Goal: Task Accomplishment & Management: Complete application form

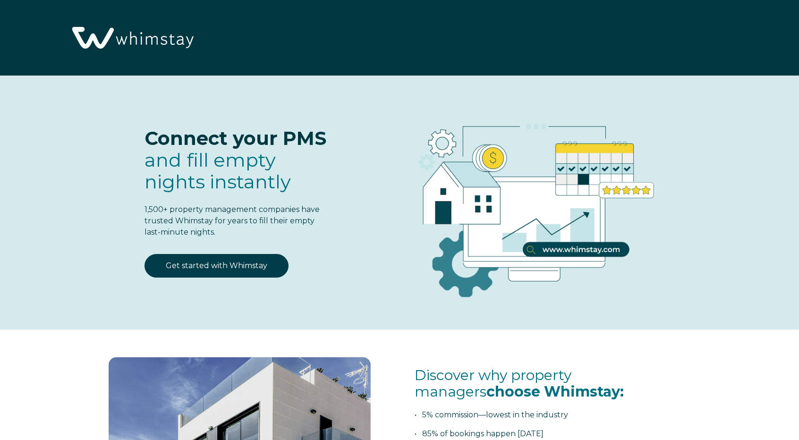
select select "PH"
select select "Standard"
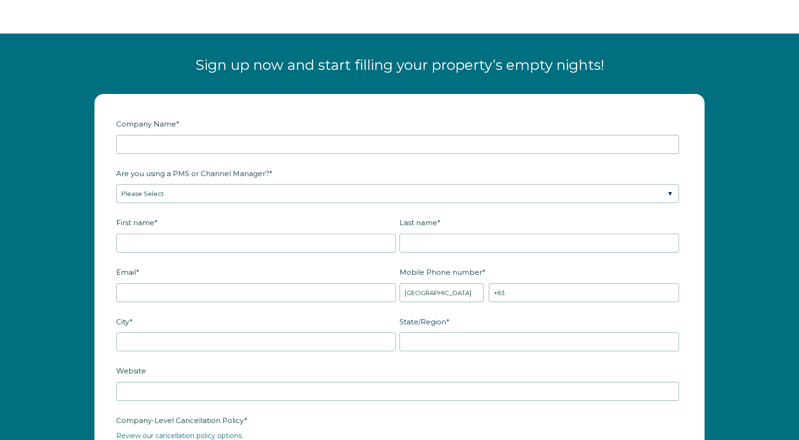
scroll to position [1134, 0]
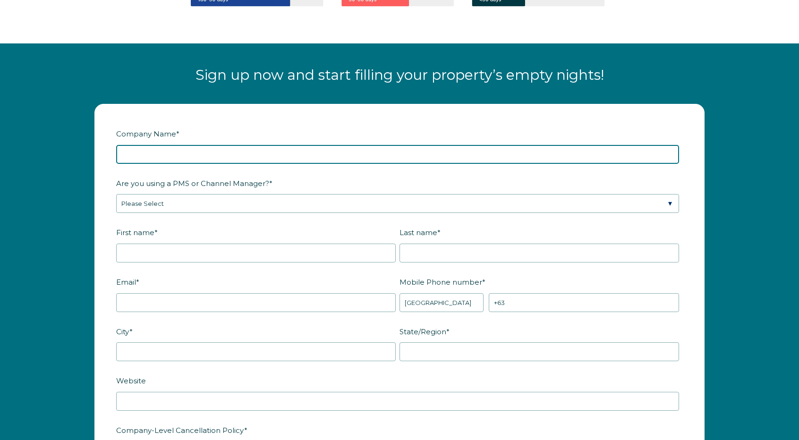
click at [252, 149] on input "Company Name *" at bounding box center [397, 154] width 563 height 19
type input "Resort Beach Properties"
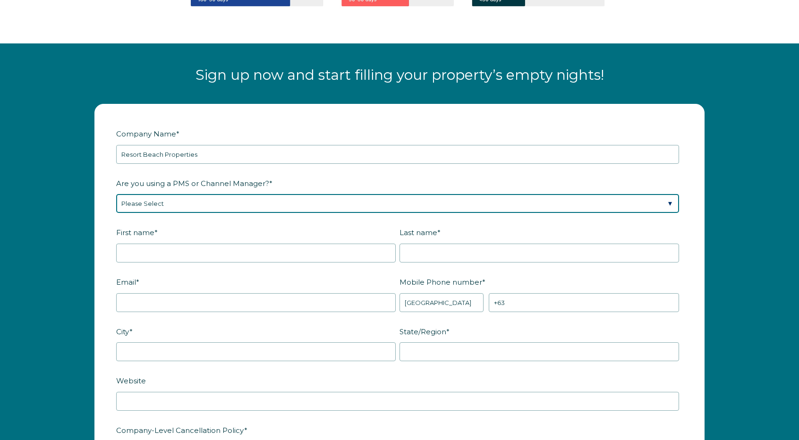
click at [162, 196] on select "Please Select Barefoot BookingPal Boost Brightside CiiRUS Escapia Guesty Hostaw…" at bounding box center [397, 203] width 563 height 19
select select "Hostaway"
click at [116, 194] on select "Please Select Barefoot BookingPal Boost Brightside CiiRUS Escapia Guesty Hostaw…" at bounding box center [397, 203] width 563 height 19
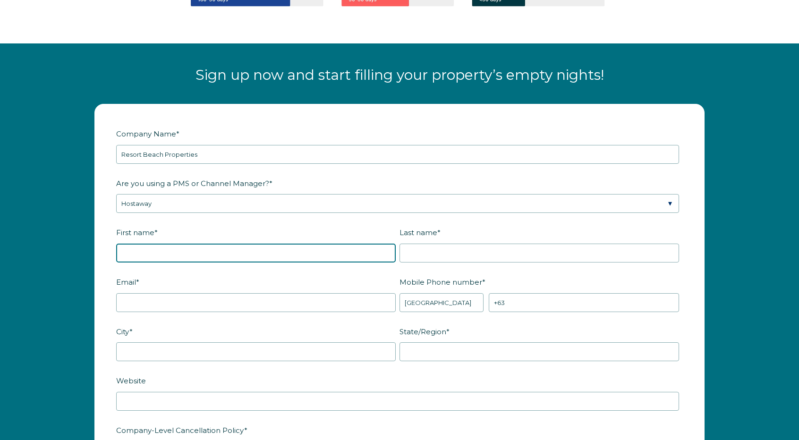
click at [176, 244] on input "First name *" at bounding box center [255, 253] width 279 height 19
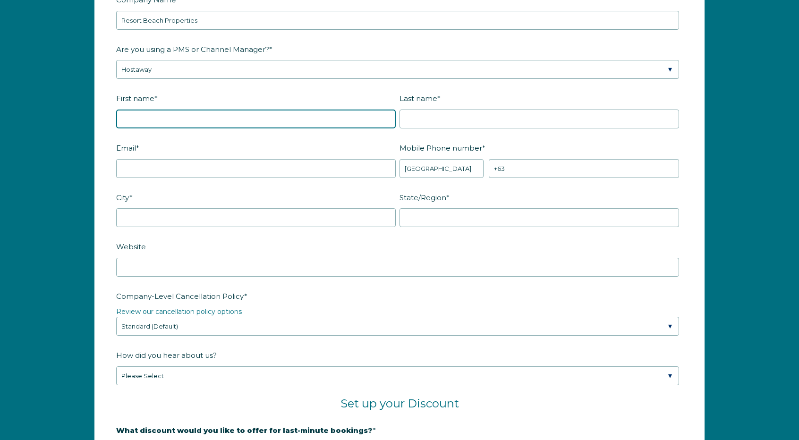
scroll to position [1276, 0]
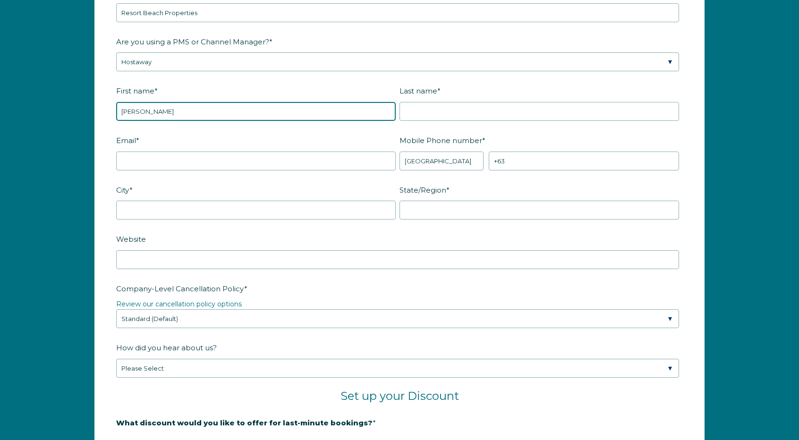
type input "Frank"
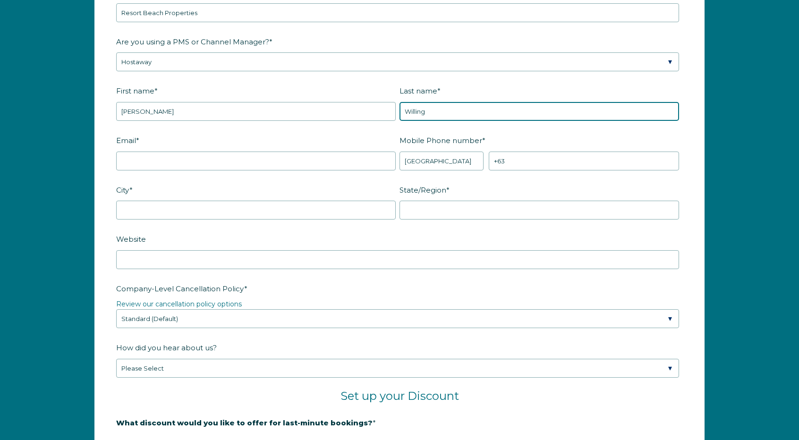
type input "Willing"
click at [343, 169] on fieldset "Email * Mobile Phone number * * Afghanistan (‫افغانستان‬‎) Albania (Shqipëri) A…" at bounding box center [399, 157] width 567 height 50
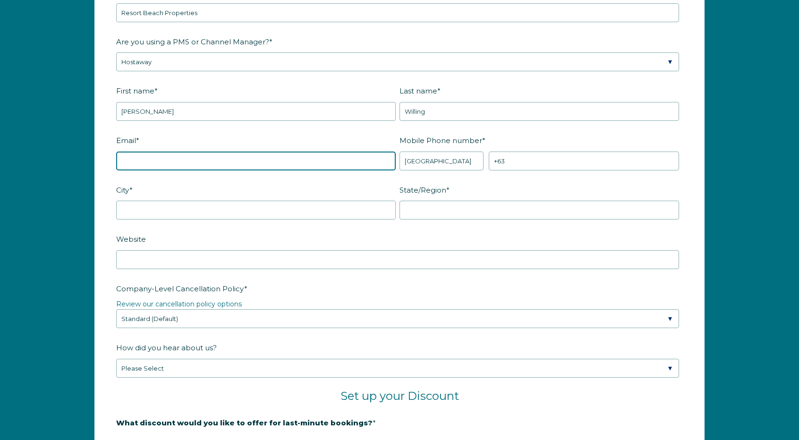
click at [368, 157] on input "Email *" at bounding box center [255, 161] width 279 height 19
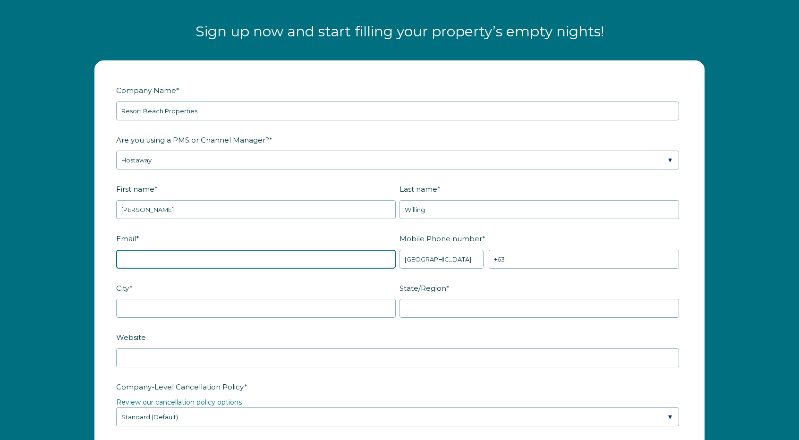
scroll to position [1181, 0]
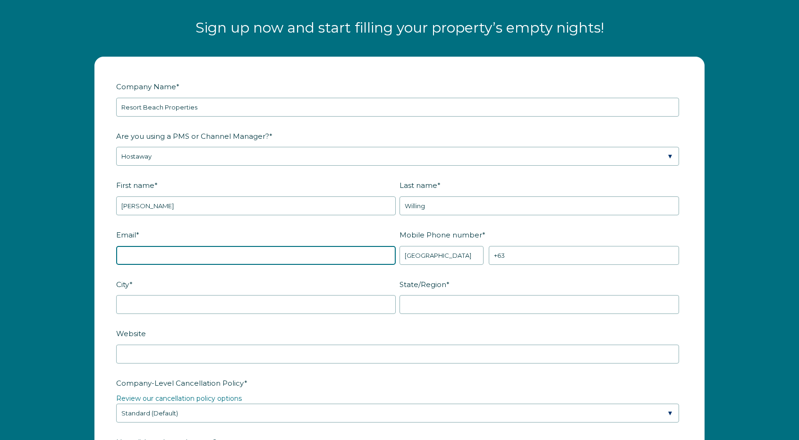
click at [303, 251] on input "Email *" at bounding box center [255, 255] width 279 height 19
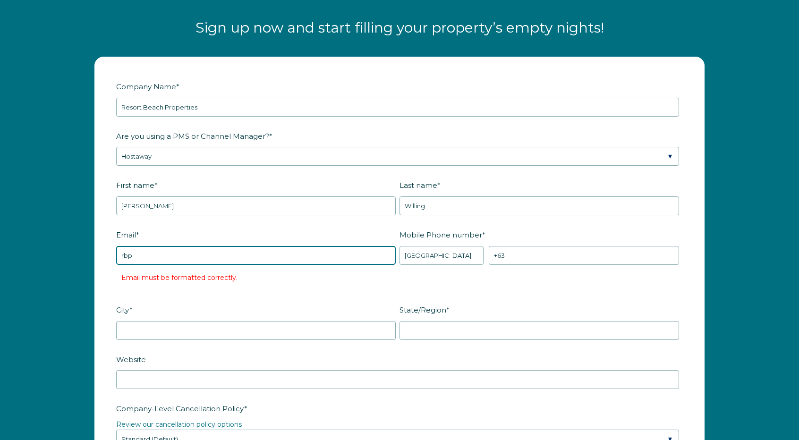
type input "rbpguestservices@gmail.com"
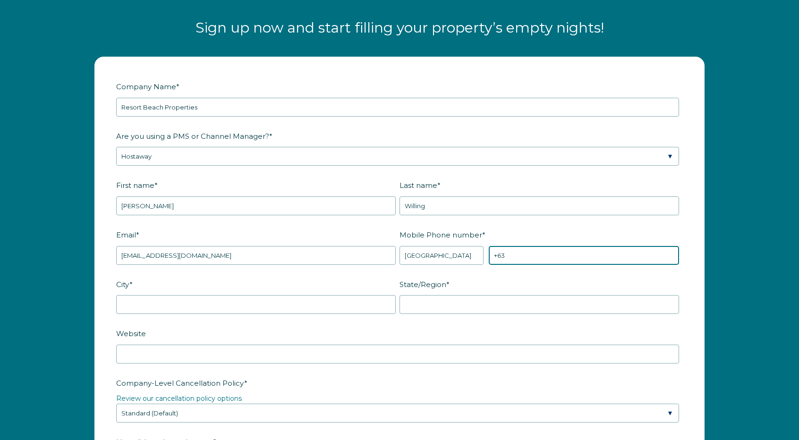
click at [530, 249] on input "+63" at bounding box center [584, 255] width 190 height 19
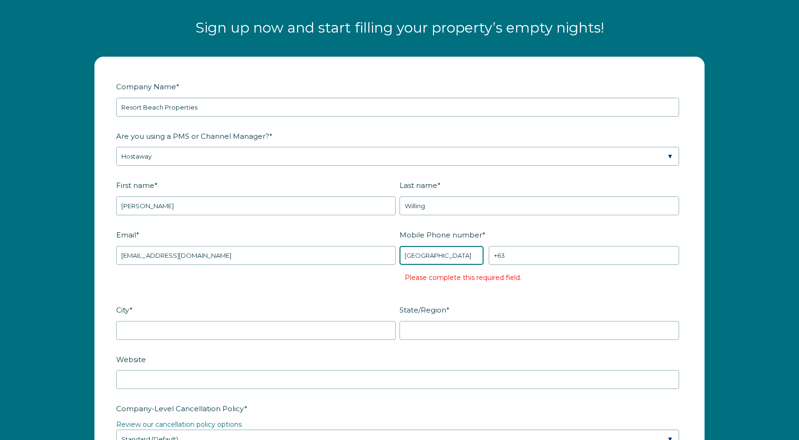
click at [425, 257] on select "* Afghanistan (‫افغانستان‬‎) Albania (Shqipëri) Algeria (‫الجزائر‬‎) American S…" at bounding box center [441, 255] width 84 height 19
select select "US"
click at [399, 246] on select "* Afghanistan (‫افغانستان‬‎) Albania (Shqipëri) Algeria (‫الجزائر‬‎) American S…" at bounding box center [441, 255] width 84 height 19
drag, startPoint x: 522, startPoint y: 262, endPoint x: 559, endPoint y: 248, distance: 39.5
click at [523, 262] on fieldset "Email * rbpguestservices@gmail.com Mobile Phone number * * Afghanistan (‫افغانس…" at bounding box center [399, 264] width 567 height 75
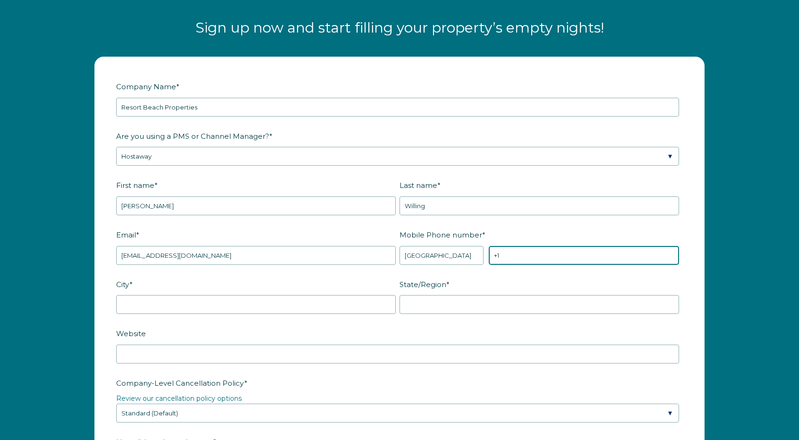
click at [559, 248] on input "+1" at bounding box center [584, 255] width 190 height 19
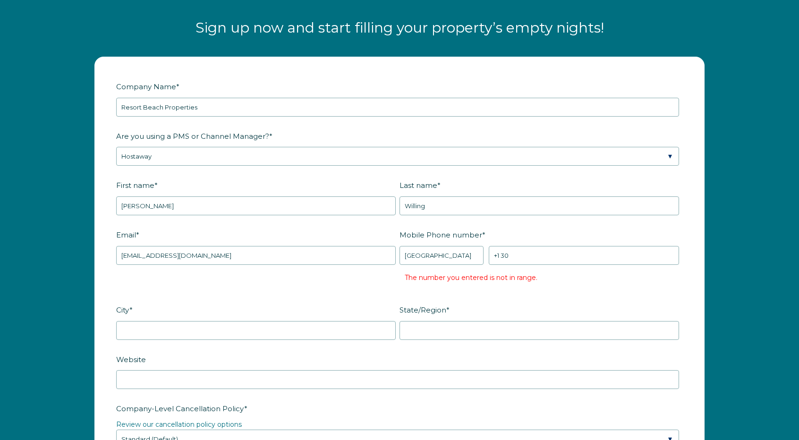
click at [616, 339] on fieldset "City * State/Region *" at bounding box center [399, 327] width 567 height 50
click at [564, 259] on input "+1 30" at bounding box center [584, 255] width 190 height 19
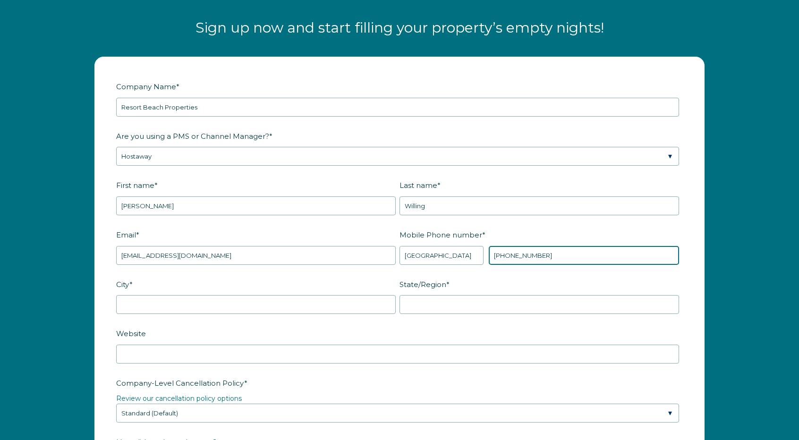
click at [565, 261] on input "+1 4104301193" at bounding box center [584, 255] width 190 height 19
type input "+1 4104301193"
click at [531, 276] on label "State/Region *" at bounding box center [540, 284] width 283 height 17
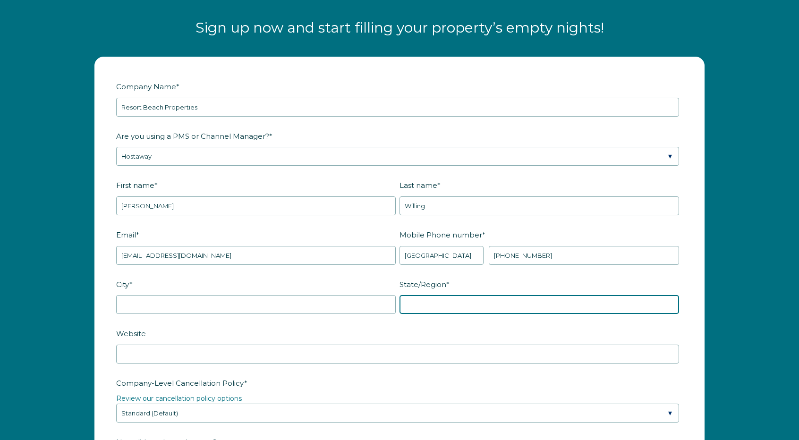
click at [531, 295] on input "State/Region *" at bounding box center [538, 304] width 279 height 19
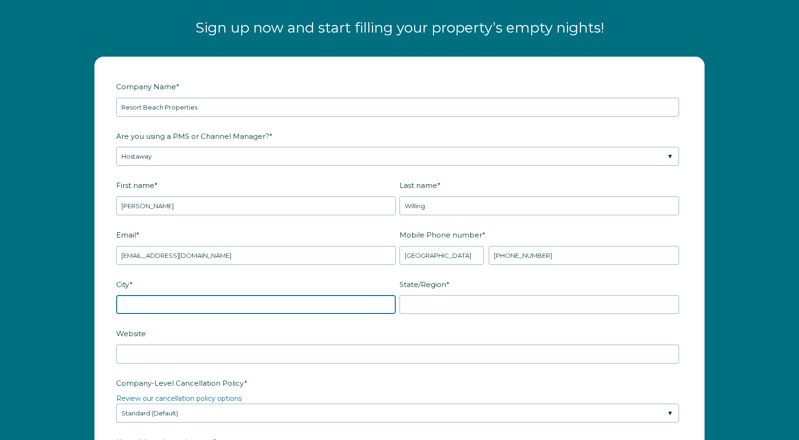
click at [156, 306] on input "City *" at bounding box center [255, 304] width 279 height 19
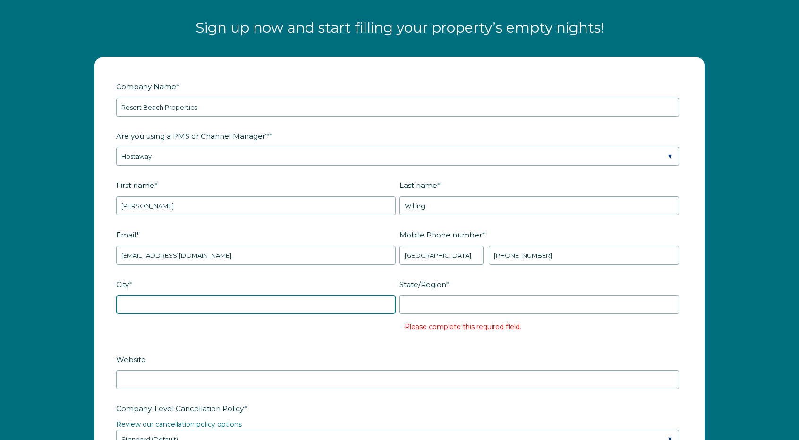
scroll to position [1323, 0]
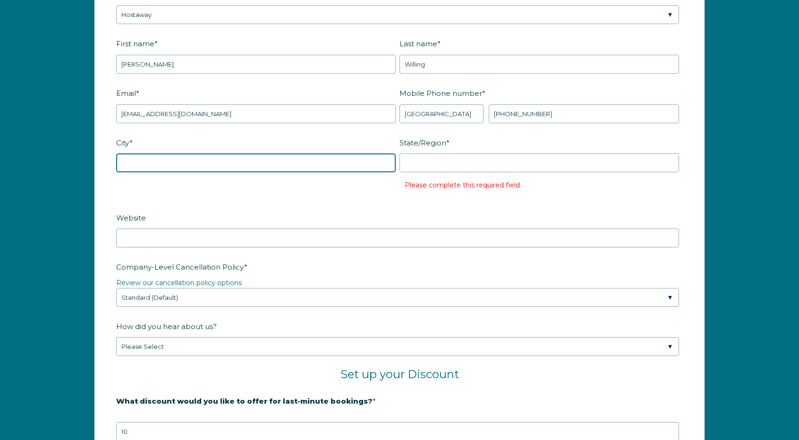
click at [167, 159] on input "City *" at bounding box center [255, 162] width 279 height 19
click at [499, 170] on div "State/Region * Please complete this required field." at bounding box center [540, 167] width 283 height 64
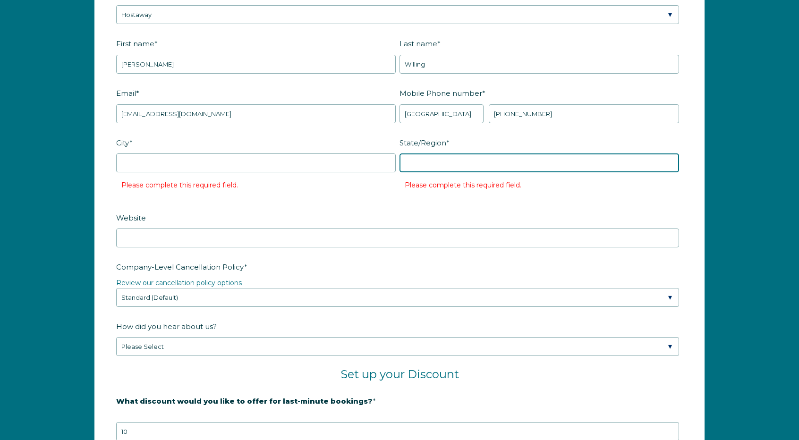
click at [517, 159] on input "State/Region *" at bounding box center [538, 162] width 279 height 19
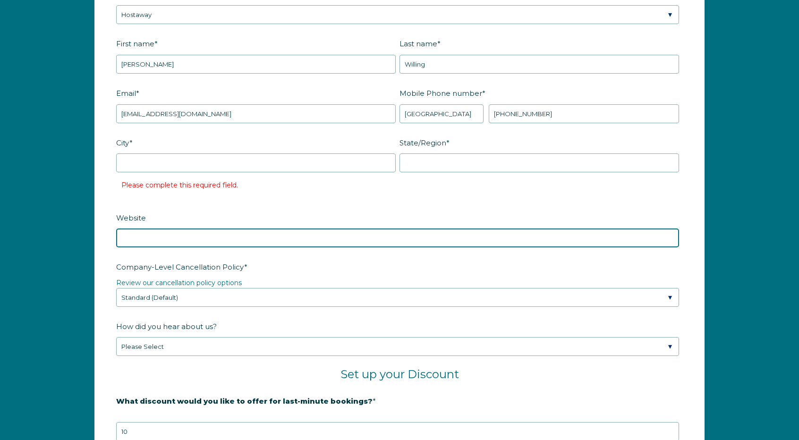
click at [263, 238] on input "Website" at bounding box center [397, 237] width 563 height 19
type input "resortbeachproperties.com"
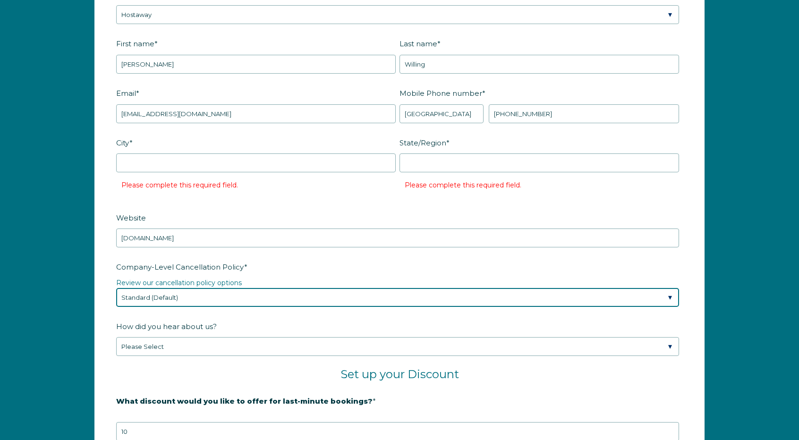
click at [242, 300] on select "Please Select Partial Standard (Default) Moderate Strict" at bounding box center [397, 297] width 563 height 19
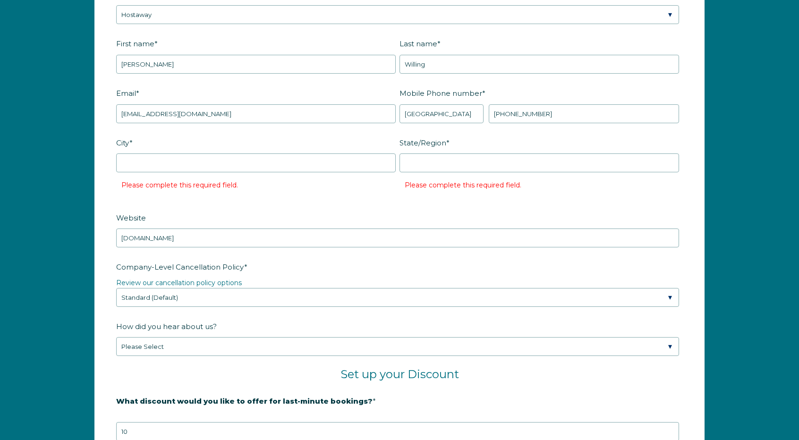
click at [315, 262] on label "Company-Level Cancellation Policy *" at bounding box center [399, 267] width 567 height 17
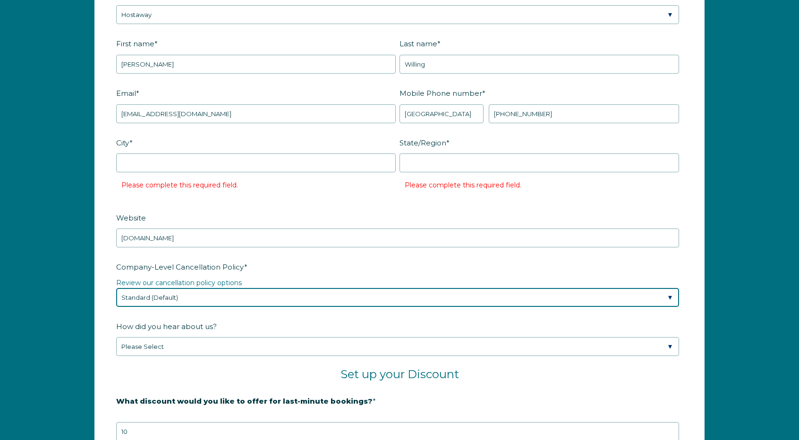
click at [315, 288] on select "Please Select Partial Standard (Default) Moderate Strict" at bounding box center [397, 297] width 563 height 19
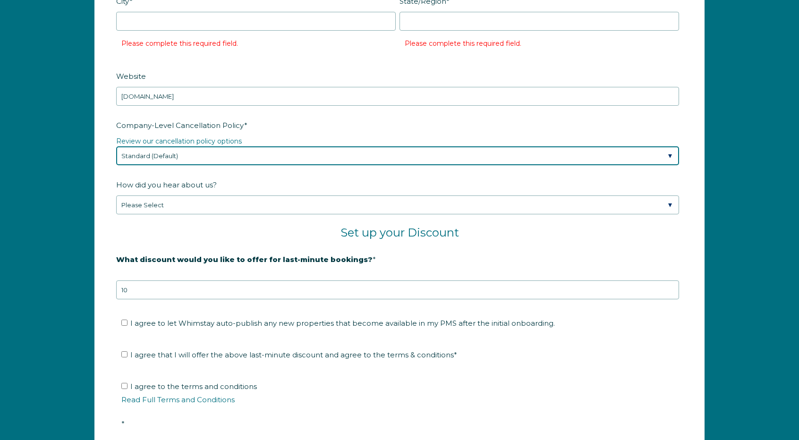
click at [226, 155] on select "Please Select Partial Standard (Default) Moderate Strict" at bounding box center [397, 155] width 563 height 19
select select "Strict"
click at [116, 146] on select "Please Select Partial Standard (Default) Moderate Strict" at bounding box center [397, 155] width 563 height 19
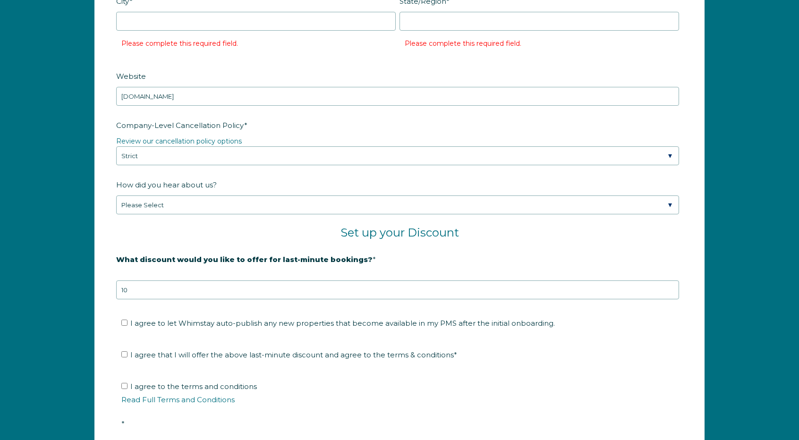
click at [252, 167] on fieldset "Company-Level Cancellation Policy * Review our cancellation policy options Plea…" at bounding box center [399, 146] width 567 height 59
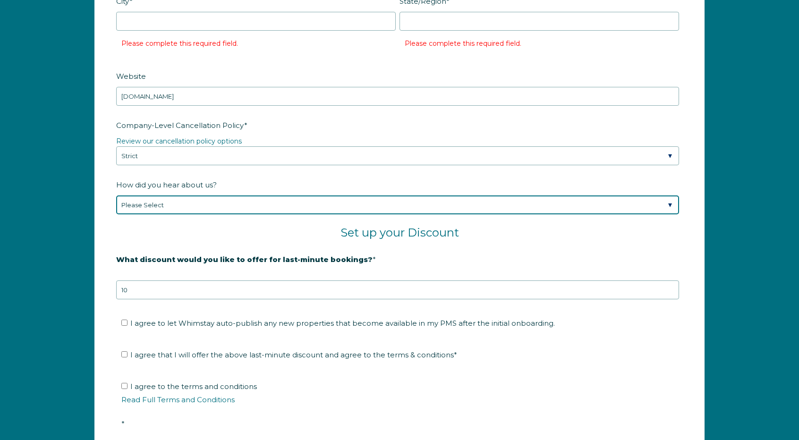
click at [190, 200] on select "Please Select Found Whimstay through a Google search Spoke to a Whimstay salesp…" at bounding box center [397, 204] width 563 height 19
click at [116, 195] on select "Please Select Found Whimstay through a Google search Spoke to a Whimstay salesp…" at bounding box center [397, 204] width 563 height 19
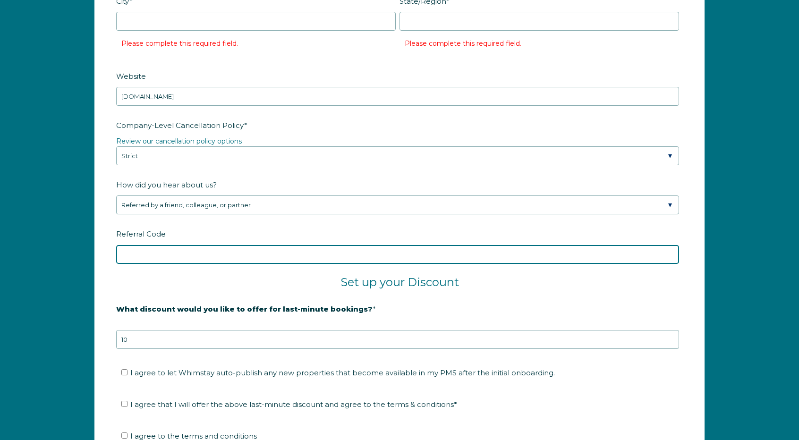
click at [198, 250] on input "Referral Code" at bounding box center [397, 254] width 563 height 19
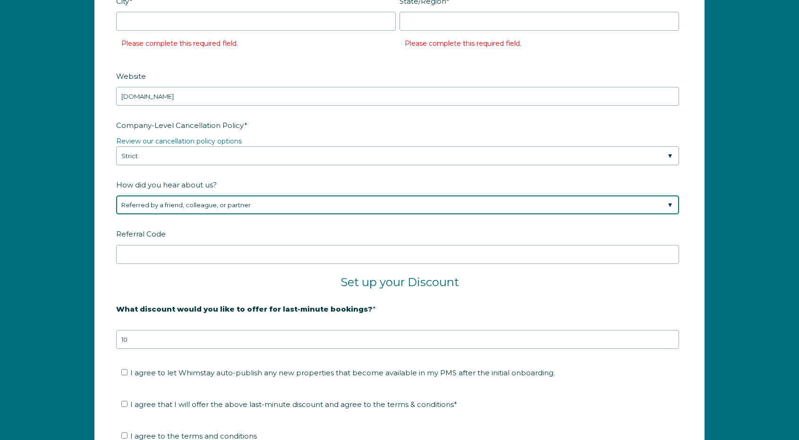
click at [209, 208] on select "Please Select Found Whimstay through a Google search Spoke to a Whimstay salesp…" at bounding box center [397, 204] width 563 height 19
select select "Other"
click at [116, 195] on select "Please Select Found Whimstay through a Google search Spoke to a Whimstay salesp…" at bounding box center [397, 204] width 563 height 19
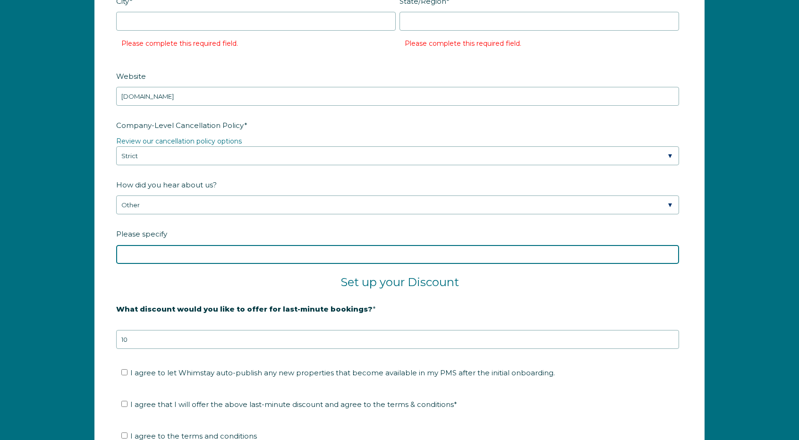
click at [167, 245] on input "Please specify" at bounding box center [397, 254] width 563 height 19
type input "HostAway Onboarding Specialist - Marianne"
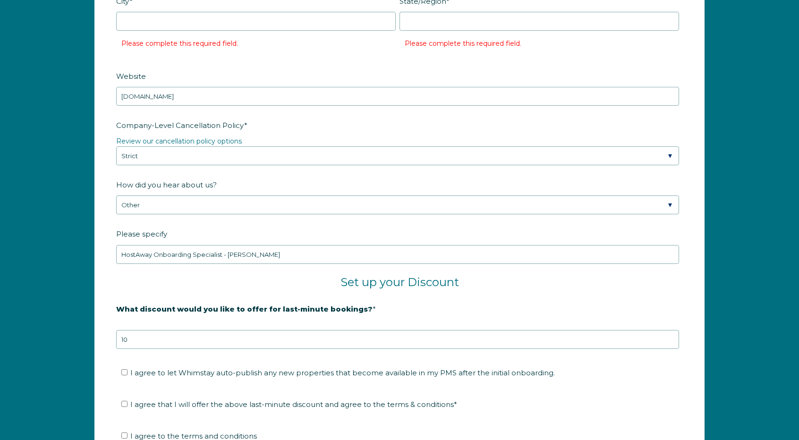
click at [267, 277] on h2 "Set up your Discount" at bounding box center [399, 282] width 567 height 14
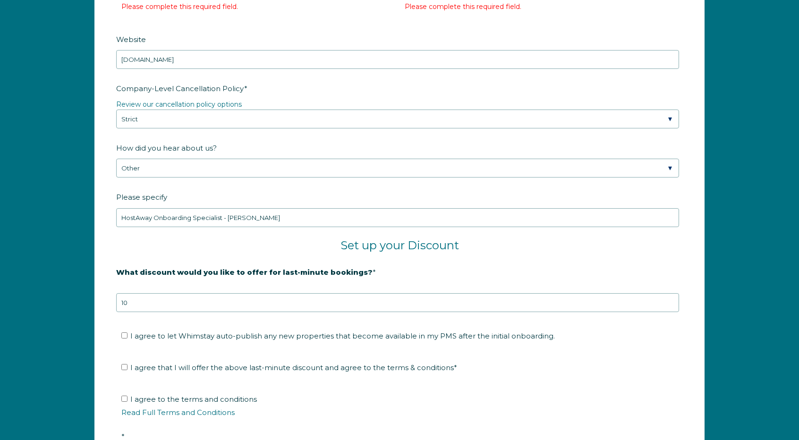
scroll to position [1606, 0]
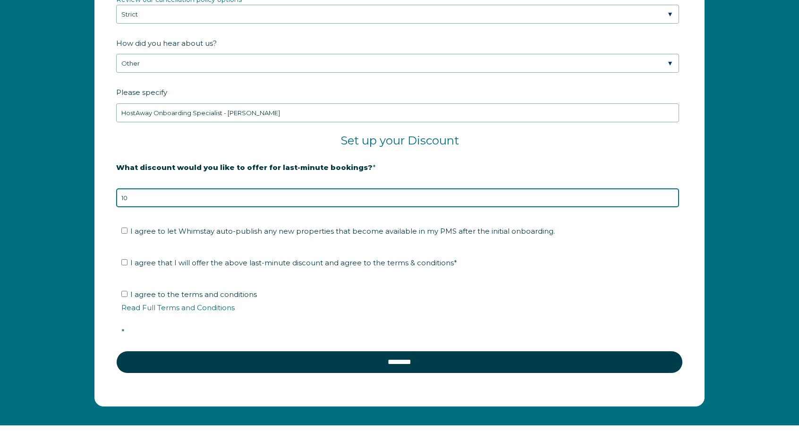
click at [242, 192] on input "10" at bounding box center [397, 197] width 563 height 19
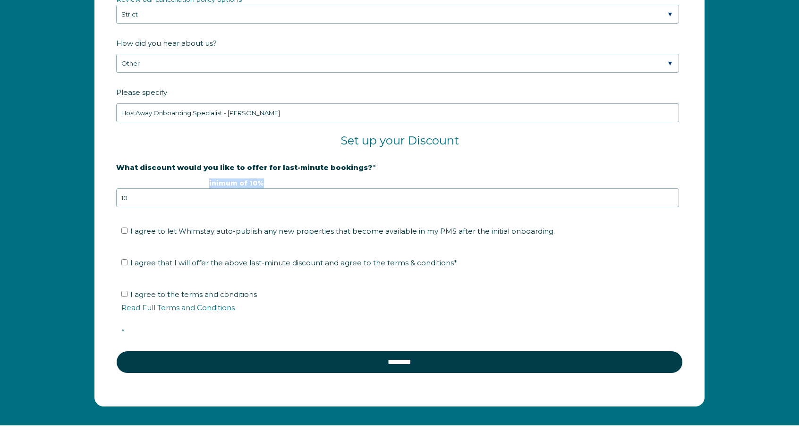
drag, startPoint x: 290, startPoint y: 182, endPoint x: 198, endPoint y: 181, distance: 92.1
click at [198, 181] on legend "20% is recommended, minimum of 10%" at bounding box center [399, 183] width 567 height 10
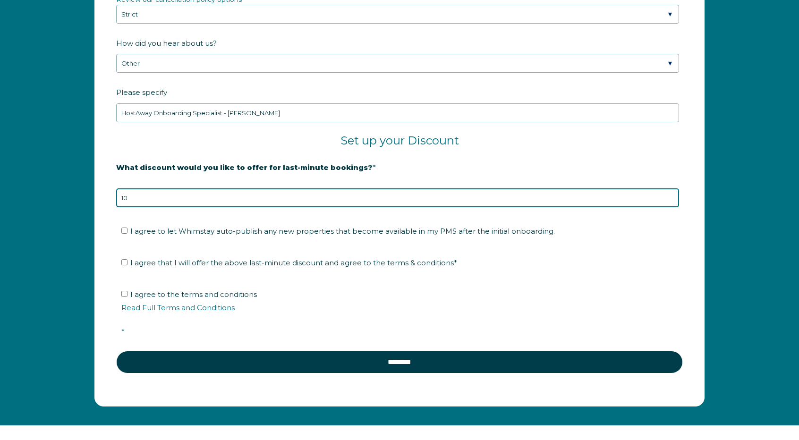
click at [206, 188] on input "10" at bounding box center [397, 197] width 563 height 19
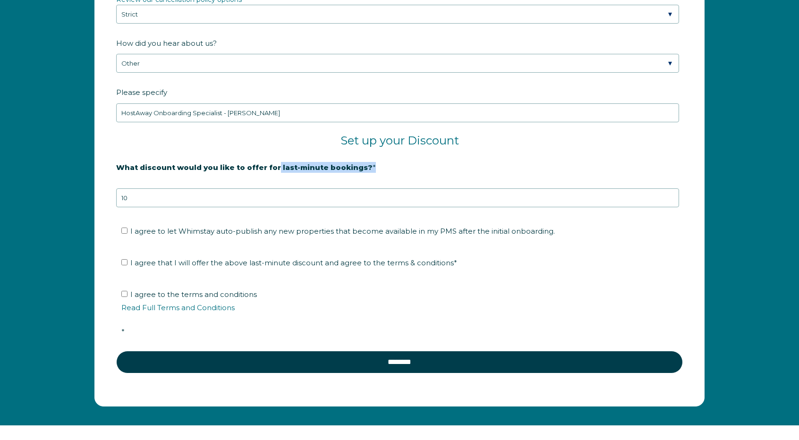
drag, startPoint x: 271, startPoint y: 170, endPoint x: 191, endPoint y: 173, distance: 79.4
click at [191, 173] on div "What discount would you like to offer for last-minute bookings? * 20% is recomm…" at bounding box center [399, 183] width 567 height 48
drag, startPoint x: 63, startPoint y: 166, endPoint x: 237, endPoint y: 186, distance: 175.4
click at [64, 166] on div "Company Name * Resort Beach Properties Are you using a PMS or Channel Manager? …" at bounding box center [399, 23] width 799 height 803
drag, startPoint x: 334, startPoint y: 176, endPoint x: 94, endPoint y: 179, distance: 240.3
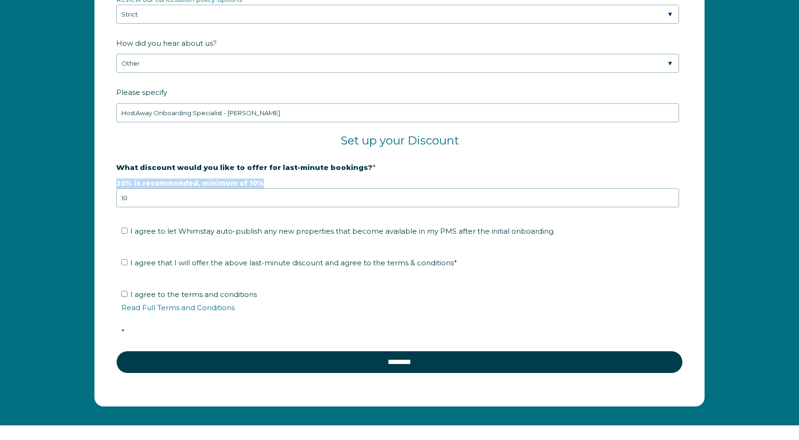
click at [94, 179] on div "Company Name * Resort Beach Properties Are you using a PMS or Channel Manager? …" at bounding box center [399, 19] width 629 height 775
click at [416, 159] on label "What discount would you like to offer for last-minute bookings? *" at bounding box center [399, 167] width 567 height 17
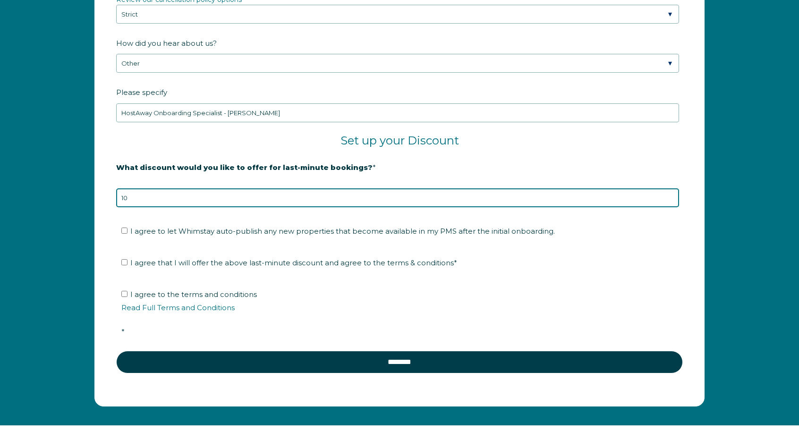
click at [416, 188] on input "10" at bounding box center [397, 197] width 563 height 19
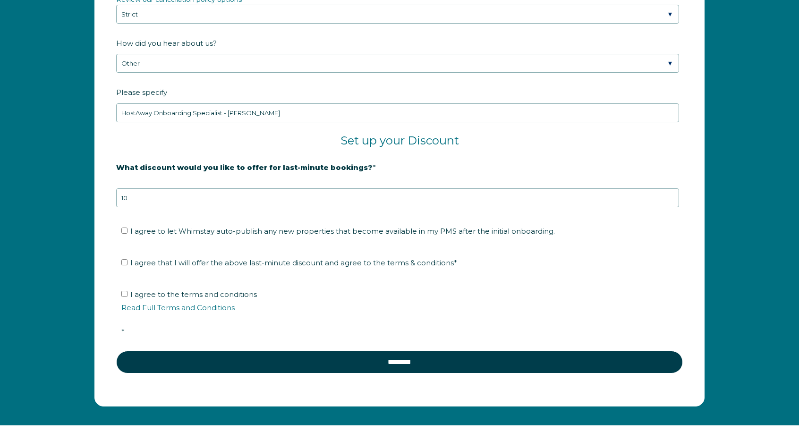
click at [150, 290] on span "I agree to the terms and conditions Read Full Terms and Conditions *" at bounding box center [402, 313] width 563 height 46
click at [127, 291] on input "I agree to the terms and conditions Read Full Terms and Conditions *" at bounding box center [124, 294] width 6 height 6
checkbox input "true"
click at [190, 262] on span "I agree that I will offer the above last-minute discount and agree to the terms…" at bounding box center [293, 262] width 327 height 9
click at [127, 262] on input "I agree that I will offer the above last-minute discount and agree to the terms…" at bounding box center [124, 262] width 6 height 6
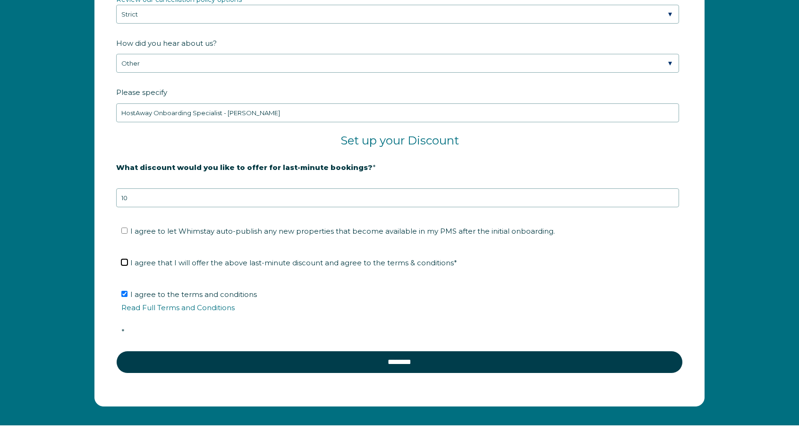
checkbox input "true"
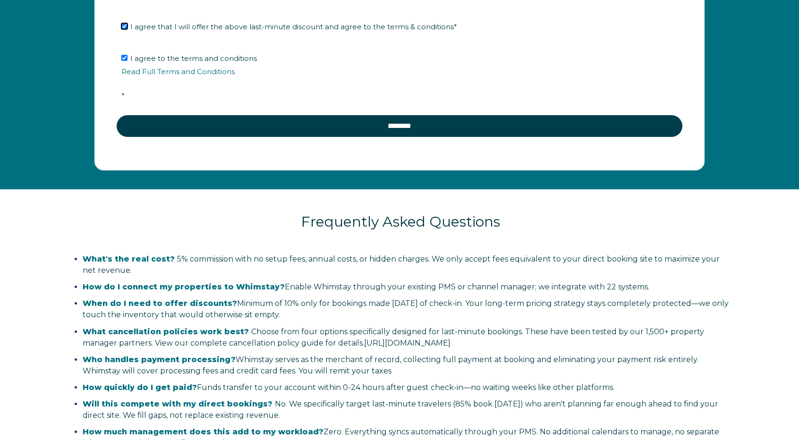
scroll to position [2220, 0]
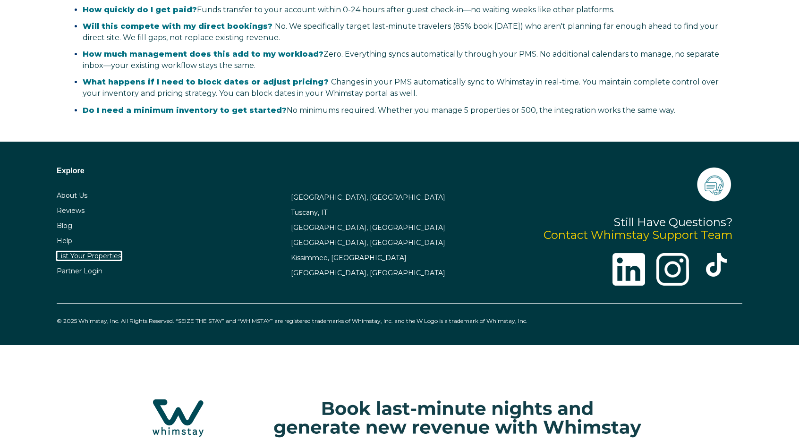
click at [100, 254] on link "List Your Properties" at bounding box center [89, 256] width 65 height 8
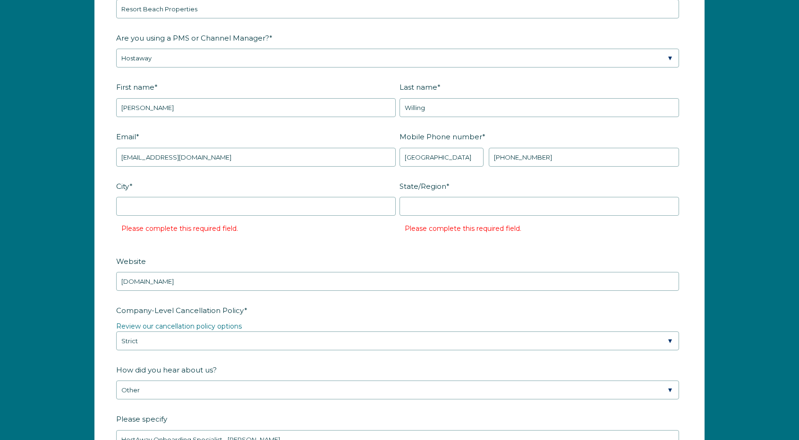
scroll to position [1276, 0]
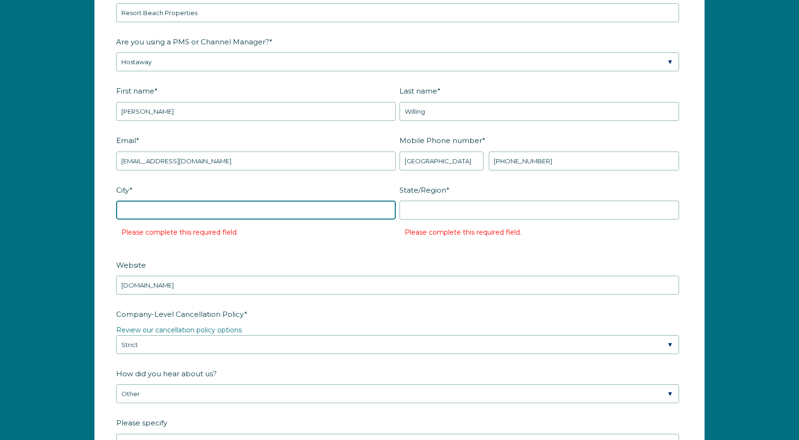
click at [170, 211] on input "City *" at bounding box center [255, 210] width 279 height 19
type input "D"
type input "S"
type input "Salisbury"
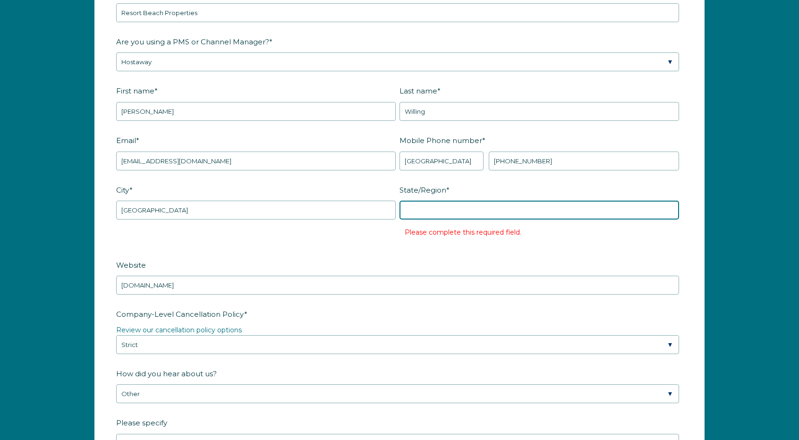
click at [419, 203] on input "State/Region *" at bounding box center [538, 210] width 279 height 19
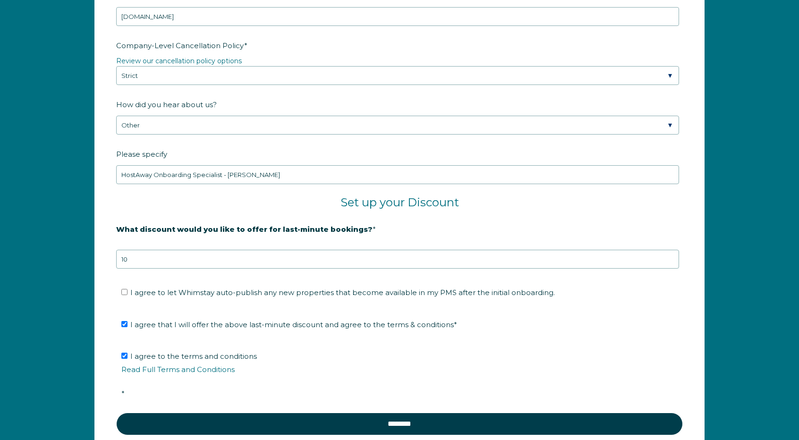
scroll to position [1606, 0]
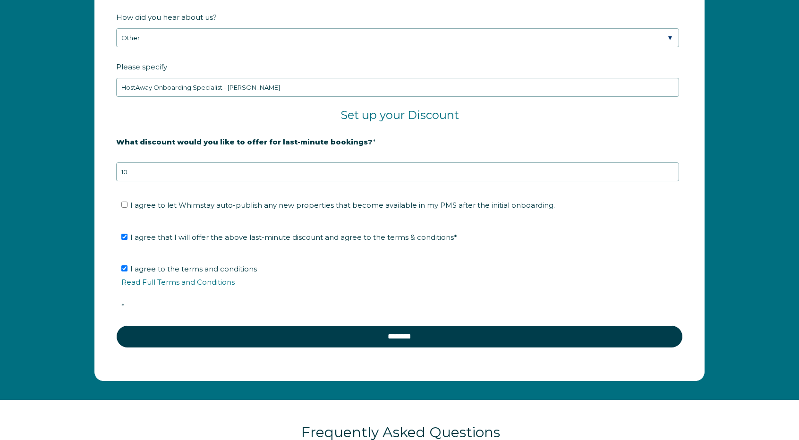
type input "Delaware"
click at [142, 203] on span "I agree to let Whimstay auto-publish any new properties that become available i…" at bounding box center [342, 205] width 424 height 9
click at [127, 203] on input "I agree to let Whimstay auto-publish any new properties that become available i…" at bounding box center [124, 205] width 6 height 6
checkbox input "true"
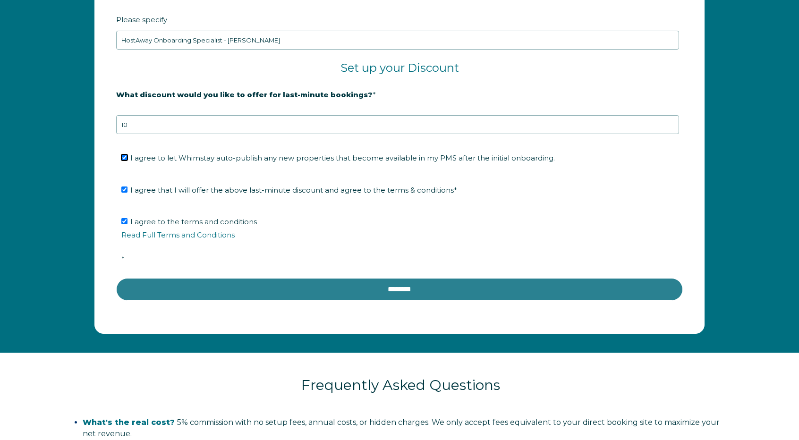
scroll to position [1653, 0]
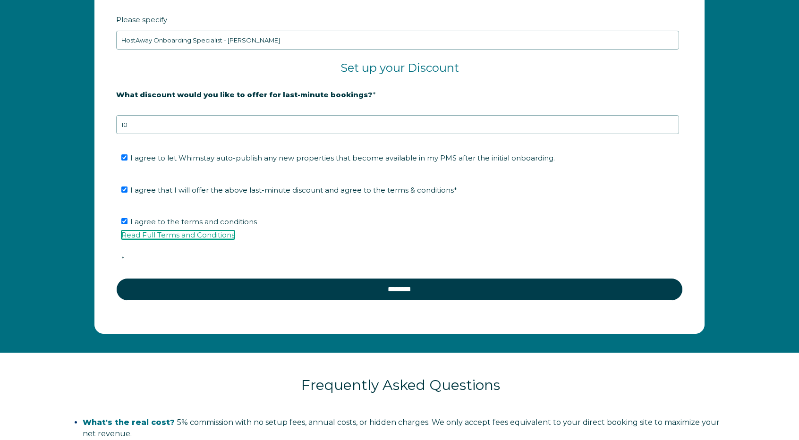
click at [191, 230] on link "Read Full Terms and Conditions" at bounding box center [177, 234] width 113 height 9
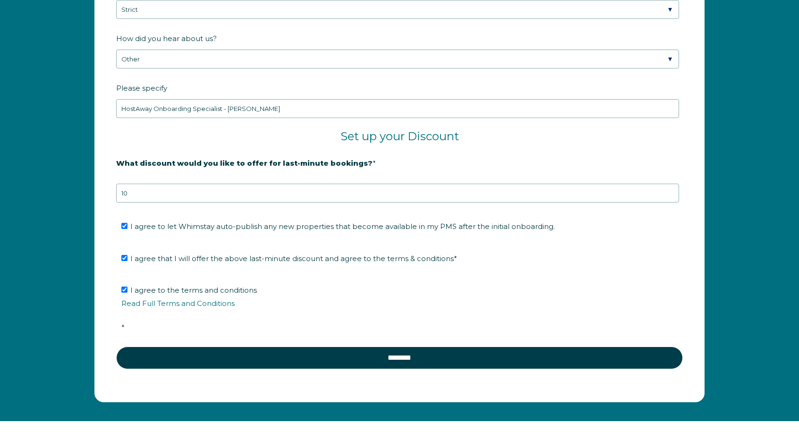
scroll to position [1793, 0]
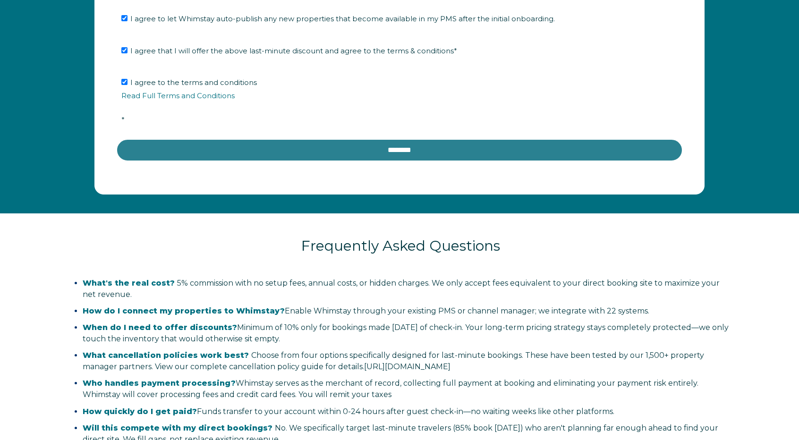
click at [389, 156] on input "********" at bounding box center [399, 150] width 567 height 23
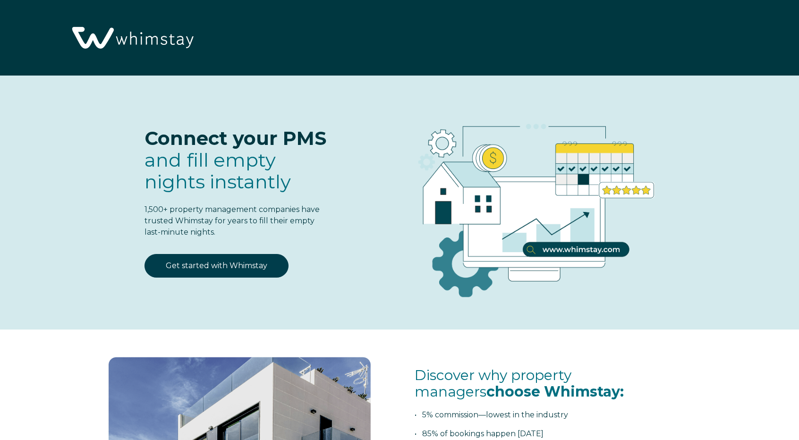
select select "PH"
select select "Standard"
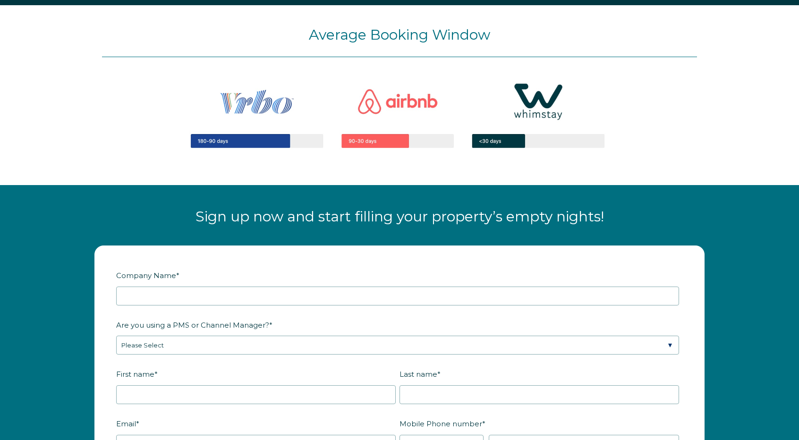
scroll to position [1181, 0]
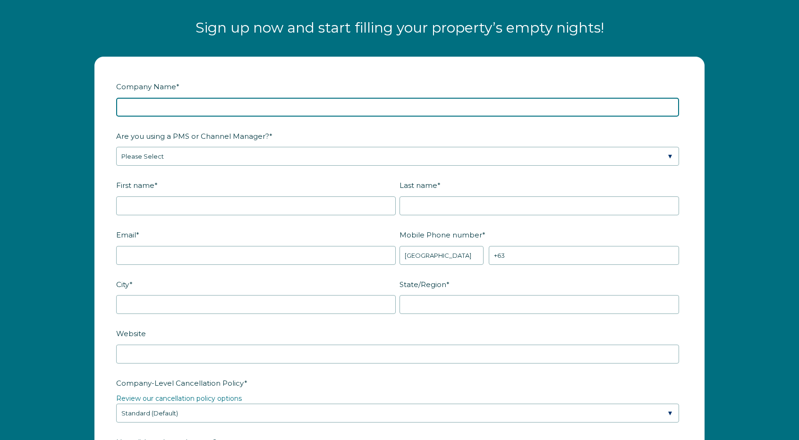
click at [223, 108] on input "Company Name *" at bounding box center [397, 107] width 563 height 19
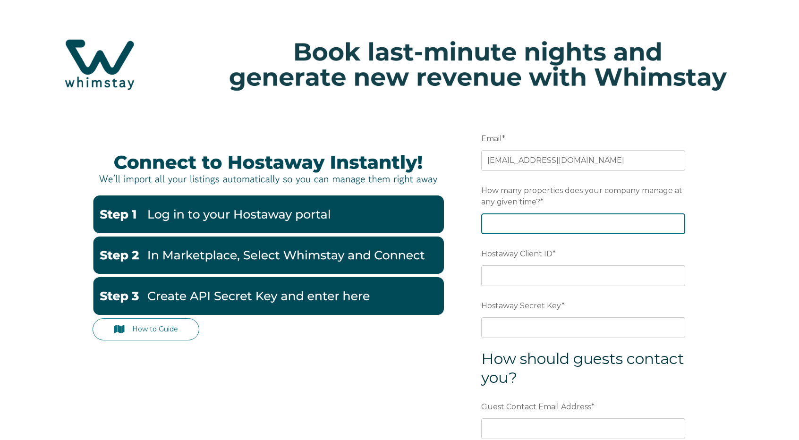
drag, startPoint x: 564, startPoint y: 223, endPoint x: 574, endPoint y: 220, distance: 10.8
click at [564, 223] on input "How many properties does your company manage at any given time? *" at bounding box center [583, 223] width 204 height 21
click at [674, 219] on input "1" at bounding box center [583, 223] width 204 height 21
type input "2"
click at [672, 219] on input "2" at bounding box center [583, 223] width 204 height 21
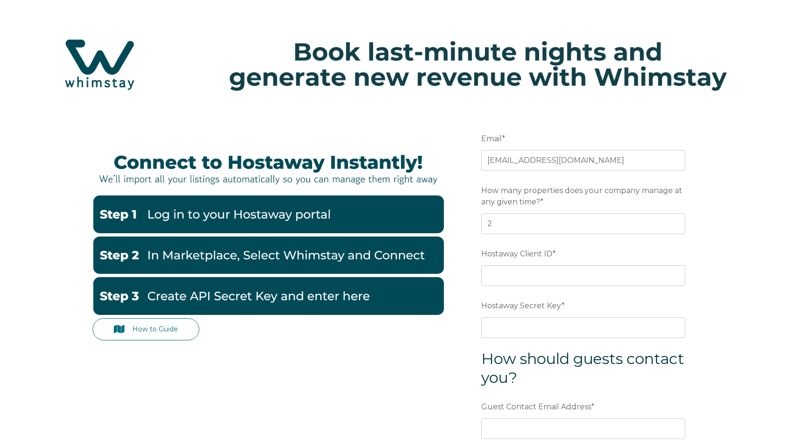
click at [609, 253] on label "Hostaway Client ID *" at bounding box center [583, 253] width 204 height 17
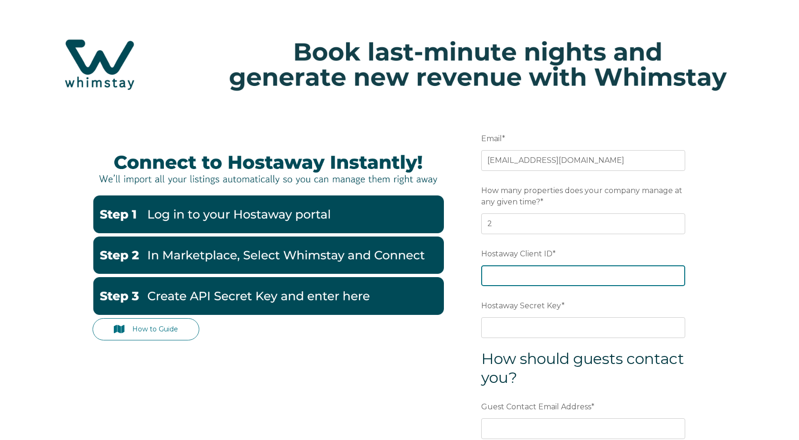
click at [609, 265] on input "Hostaway Client ID *" at bounding box center [583, 275] width 204 height 21
click at [533, 280] on input "Hostaway Client ID *" at bounding box center [583, 275] width 204 height 21
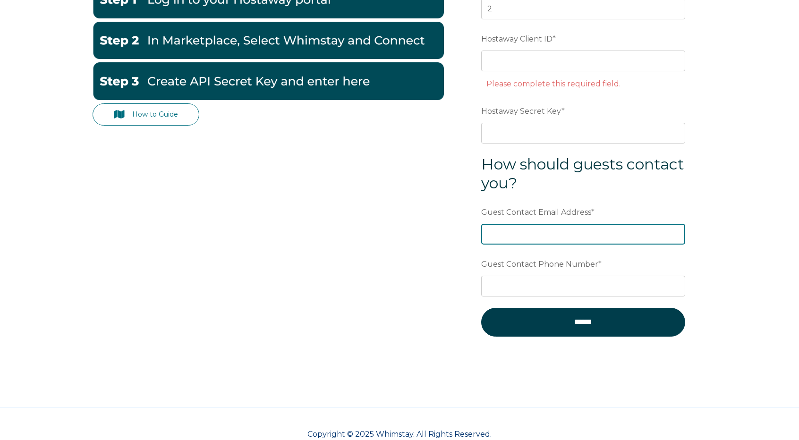
click at [600, 218] on div "Guest Contact Email Address *" at bounding box center [583, 224] width 204 height 41
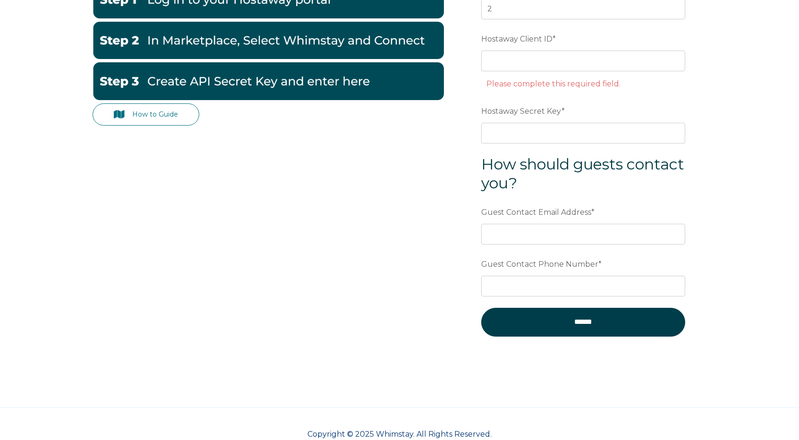
click at [576, 243] on form "Email * rbpguestservices@gmail.com Preferred language SDR How many properties d…" at bounding box center [583, 131] width 246 height 474
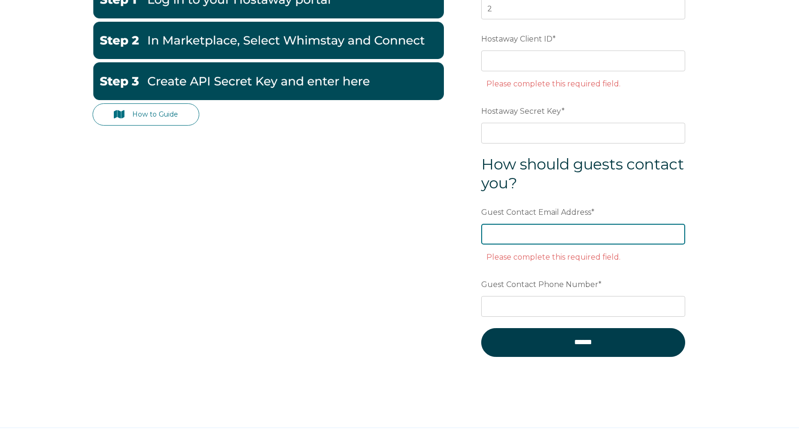
click at [589, 236] on input "Guest Contact Email Address *" at bounding box center [583, 234] width 204 height 21
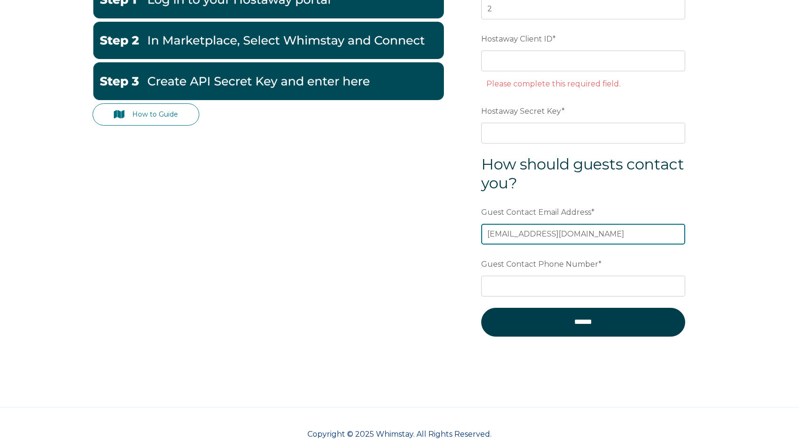
type input "[EMAIL_ADDRESS][DOMAIN_NAME]"
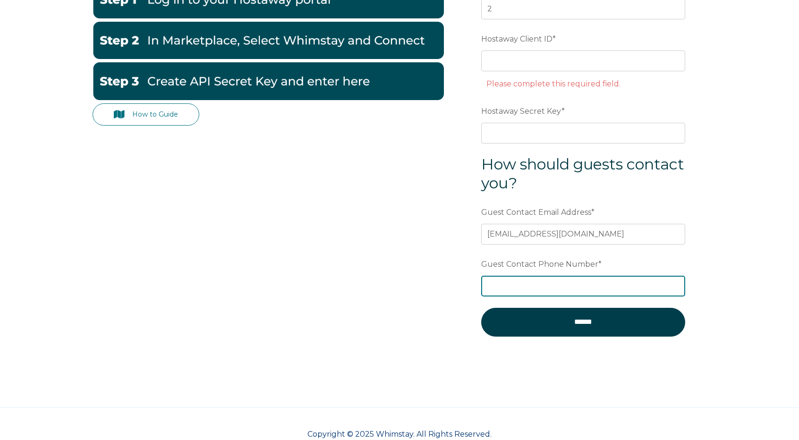
click at [549, 276] on input "Guest Contact Phone Number *" at bounding box center [583, 286] width 204 height 21
type input "+4104301193"
click at [751, 135] on div "How to Guide Email * rbpguestservices@gmail.com Preferred language SDR How many…" at bounding box center [399, 150] width 799 height 512
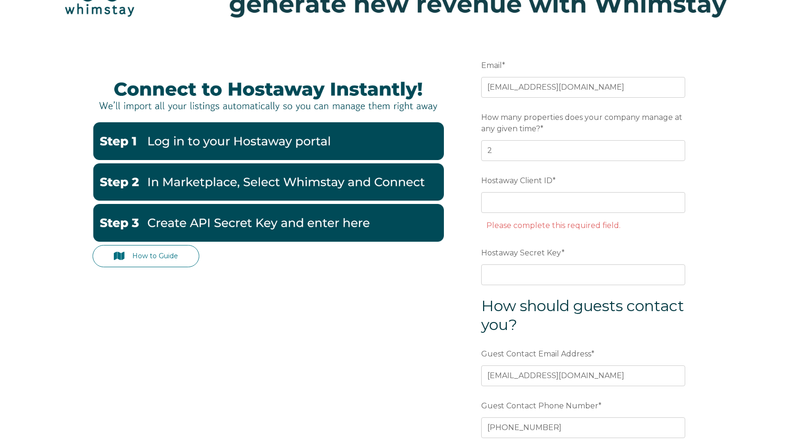
click at [591, 232] on li "Please complete this required field." at bounding box center [588, 225] width 204 height 15
click at [583, 202] on input "Hostaway Client ID *" at bounding box center [583, 202] width 204 height 21
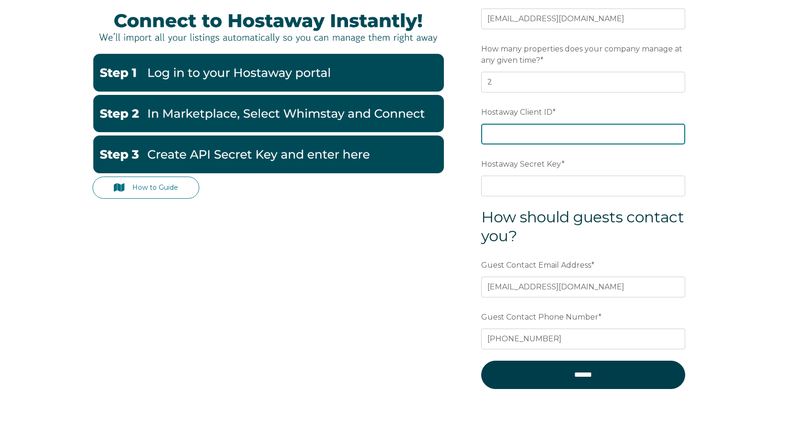
scroll to position [0, 0]
